Goal: Navigation & Orientation: Find specific page/section

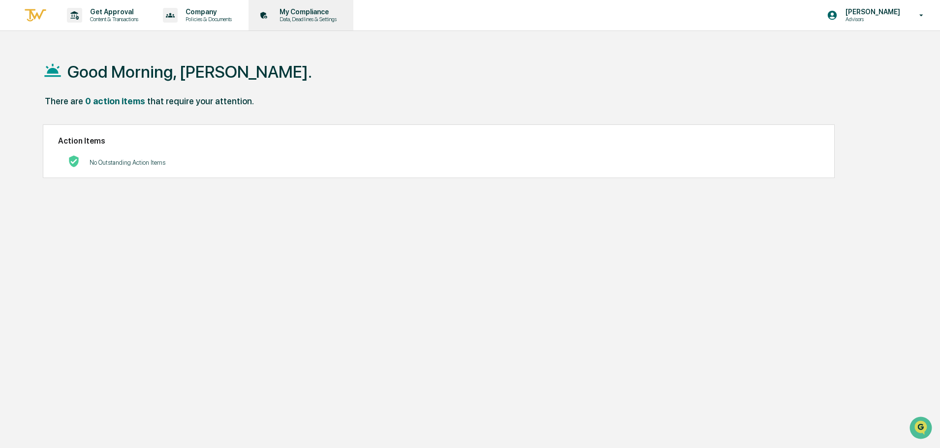
click at [322, 10] on p "My Compliance" at bounding box center [307, 12] width 70 height 8
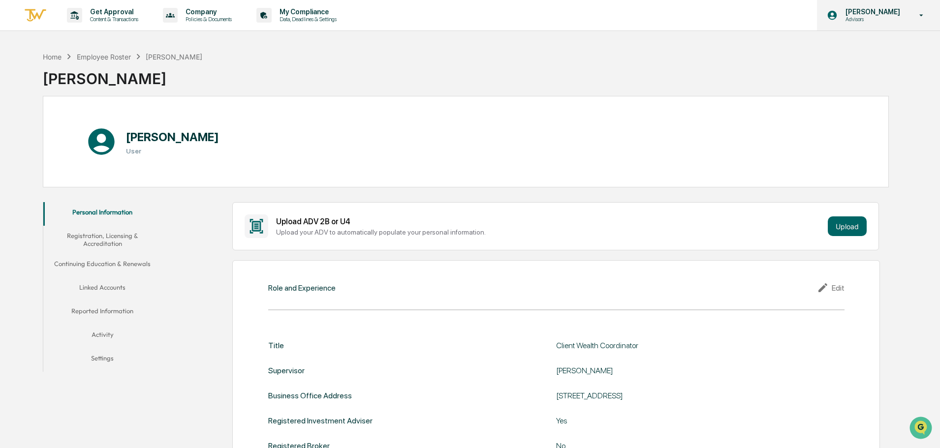
click at [868, 22] on p "Advisors" at bounding box center [870, 19] width 67 height 7
click at [868, 22] on div at bounding box center [472, 224] width 945 height 448
click at [419, 59] on div "Home Employee Roster [PERSON_NAME] [PERSON_NAME]" at bounding box center [466, 71] width 846 height 49
click at [55, 58] on div "Home" at bounding box center [52, 57] width 19 height 8
